Goal: Book appointment/travel/reservation

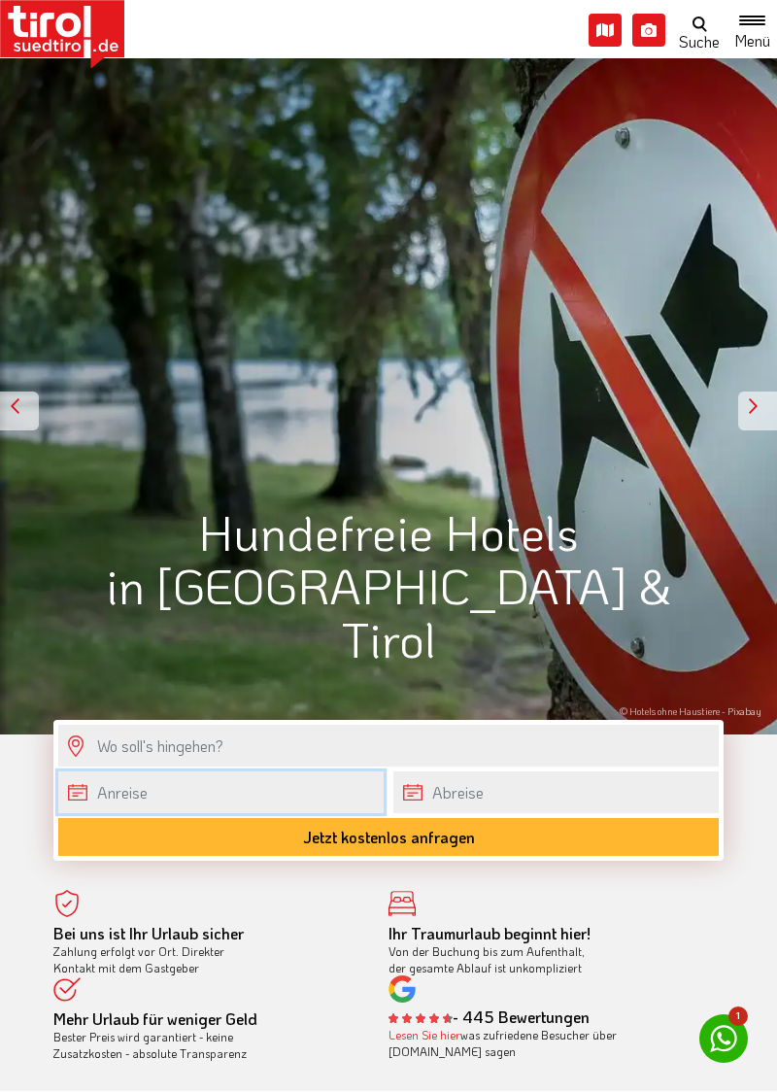
click at [268, 802] on body "Die Region Tirol Nordtirol - Südtirol - Osttirol Tirol/Nordtirol Tirol/Nordtiro…" at bounding box center [388, 546] width 777 height 1092
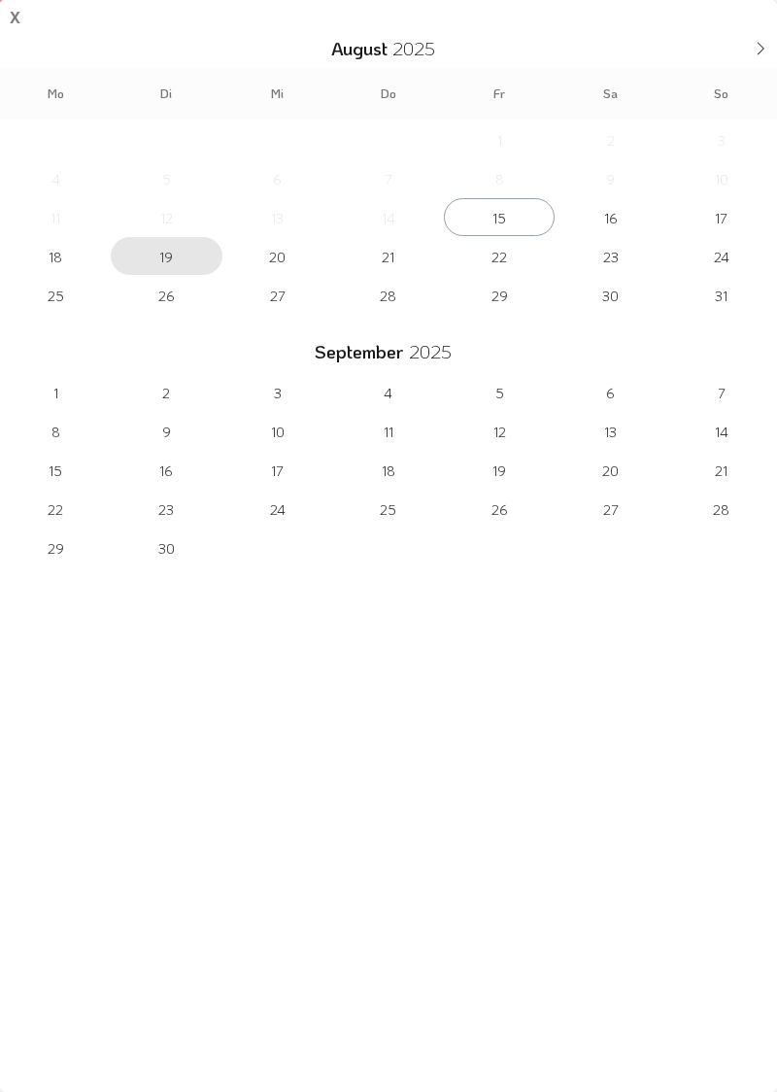
click at [169, 249] on span "19" at bounding box center [166, 256] width 111 height 38
click at [718, 257] on span "24" at bounding box center [722, 256] width 111 height 38
type input "[DATE]"
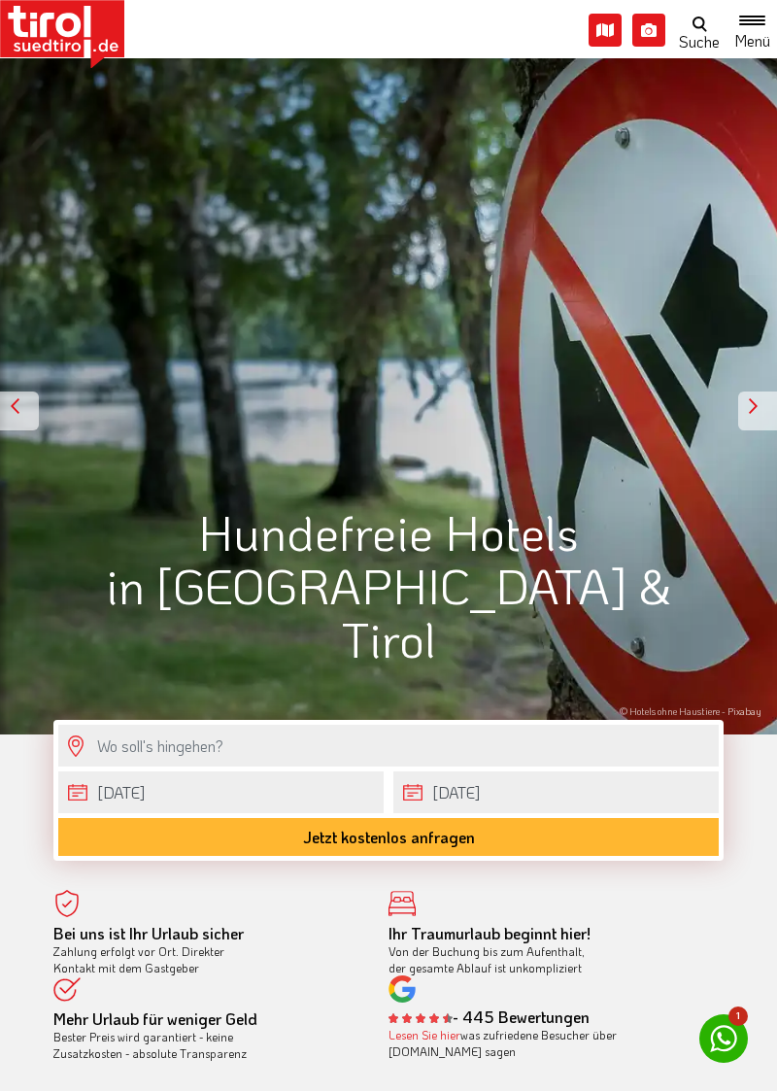
click at [470, 845] on button "Jetzt kostenlos anfragen" at bounding box center [388, 837] width 661 height 38
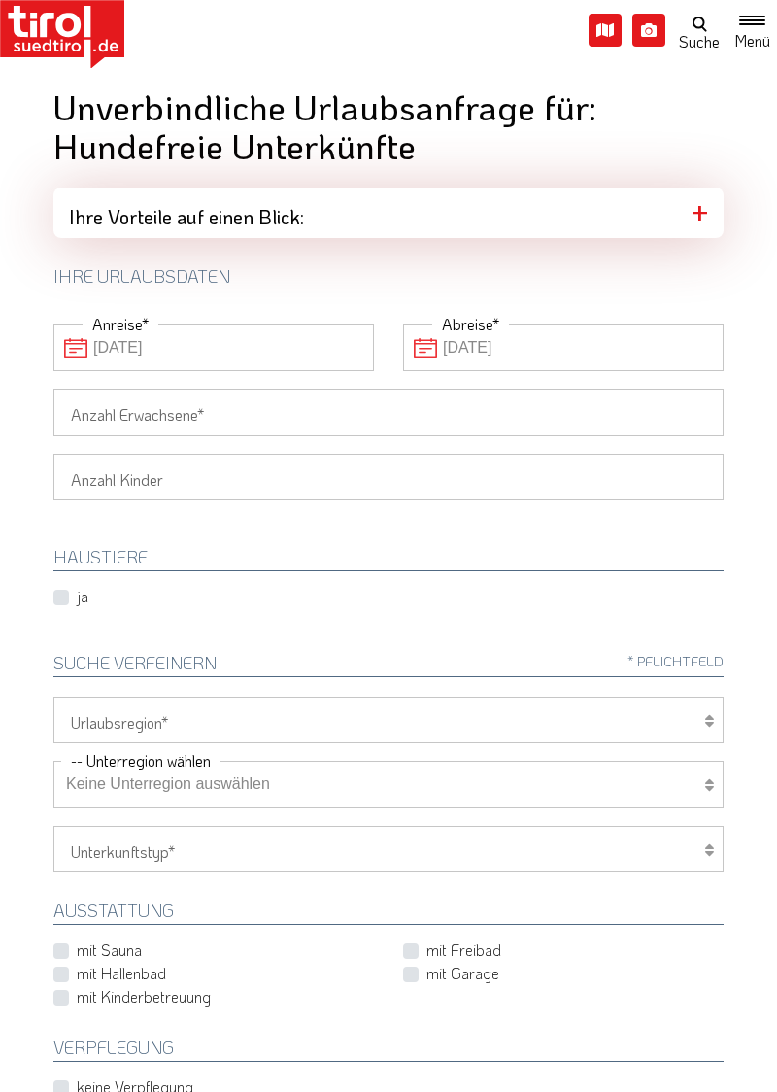
click at [225, 407] on input "Anzahl Erwachsene" at bounding box center [388, 412] width 671 height 47
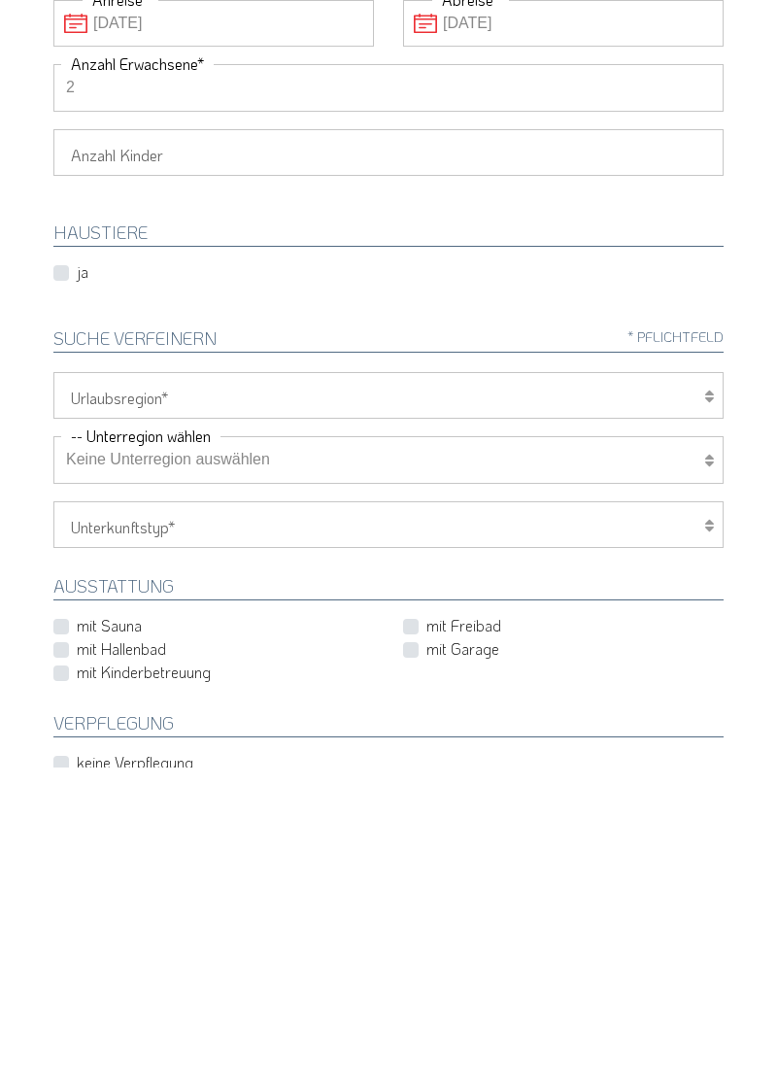
type input "2"
click at [698, 725] on select "[GEOGRAPHIC_DATA]/Nordtirol Osttirol [GEOGRAPHIC_DATA] Tirols Nachbarn" at bounding box center [388, 720] width 671 height 47
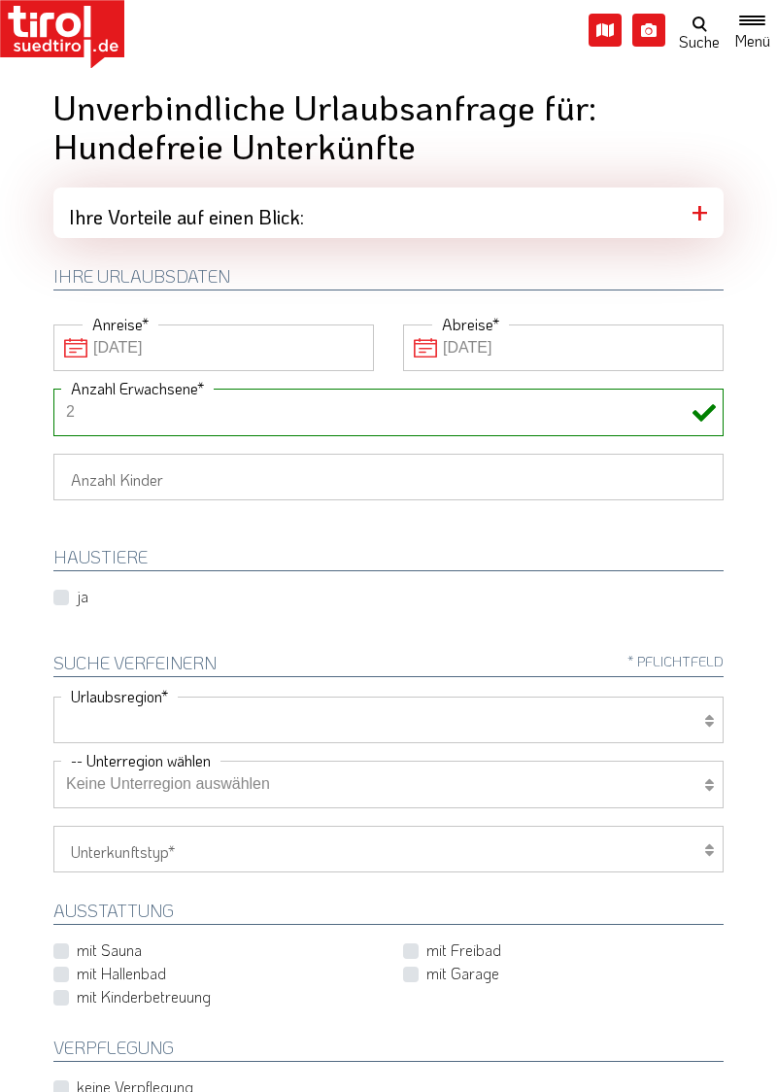
select select "7272"
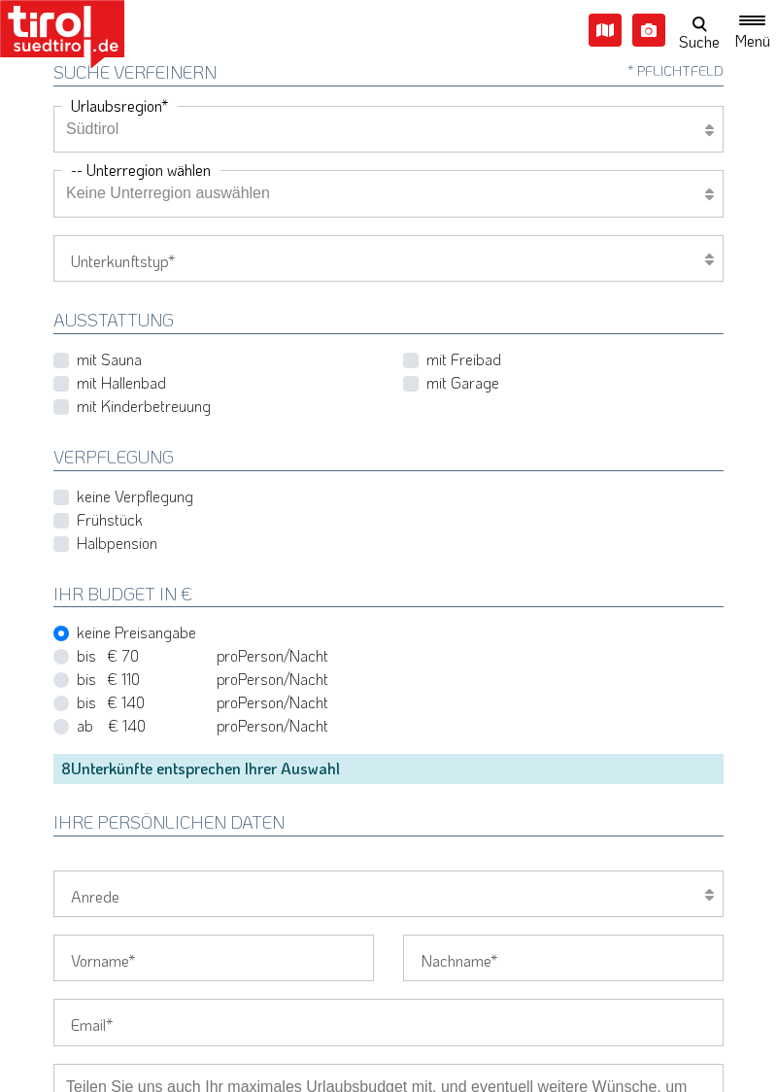
scroll to position [593, 0]
click at [77, 485] on label "keine Verpflegung" at bounding box center [135, 494] width 117 height 21
click at [64, 488] on input "keine Verpflegung" at bounding box center [217, 494] width 321 height 13
checkbox input "true"
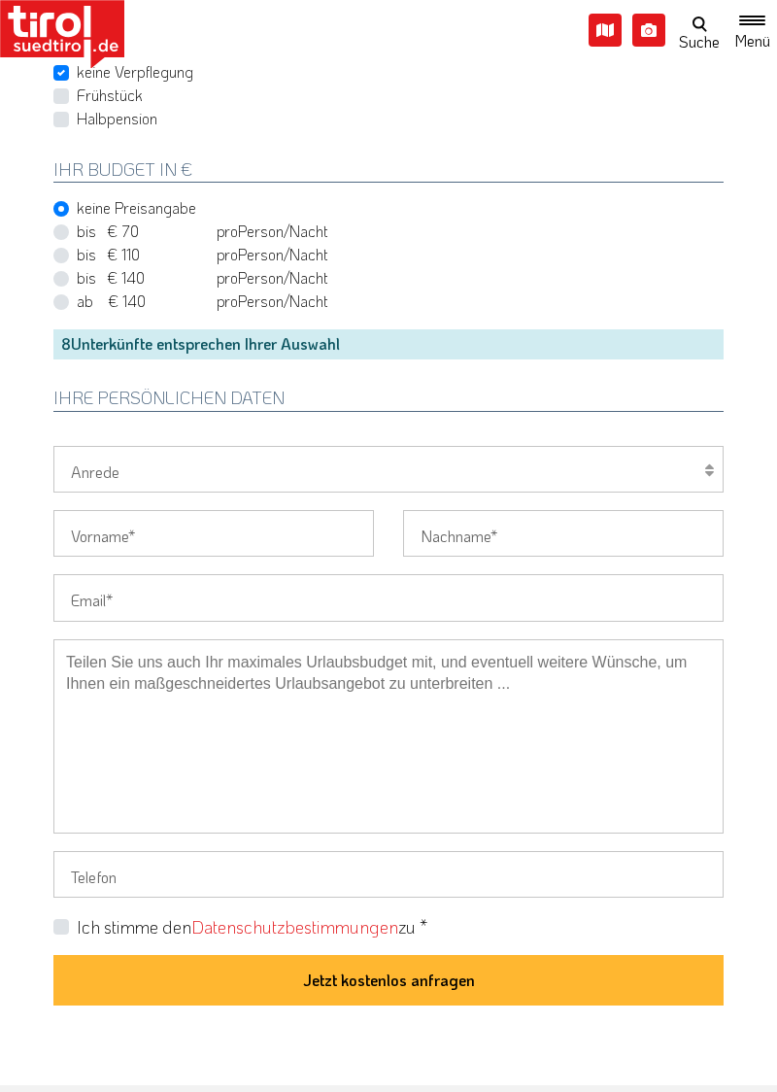
click at [429, 976] on button "Jetzt kostenlos anfragen" at bounding box center [388, 980] width 671 height 51
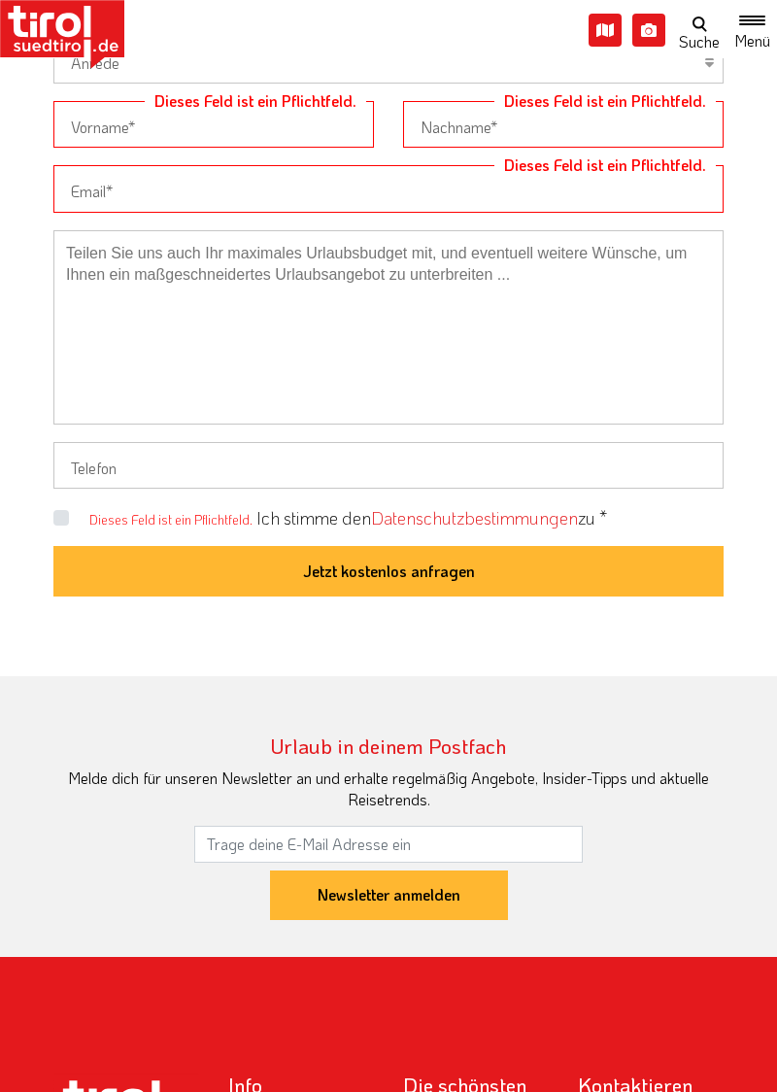
scroll to position [1425, 0]
click at [419, 566] on button "Jetzt kostenlos anfragen" at bounding box center [388, 571] width 671 height 51
